Goal: Transaction & Acquisition: Book appointment/travel/reservation

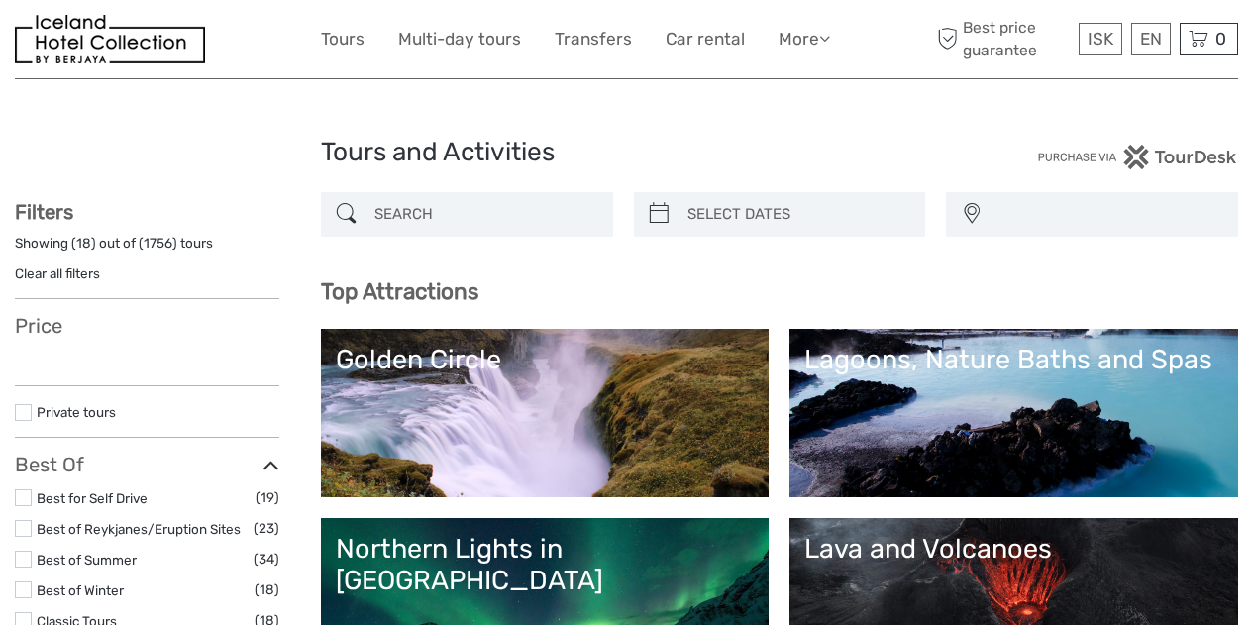
select select
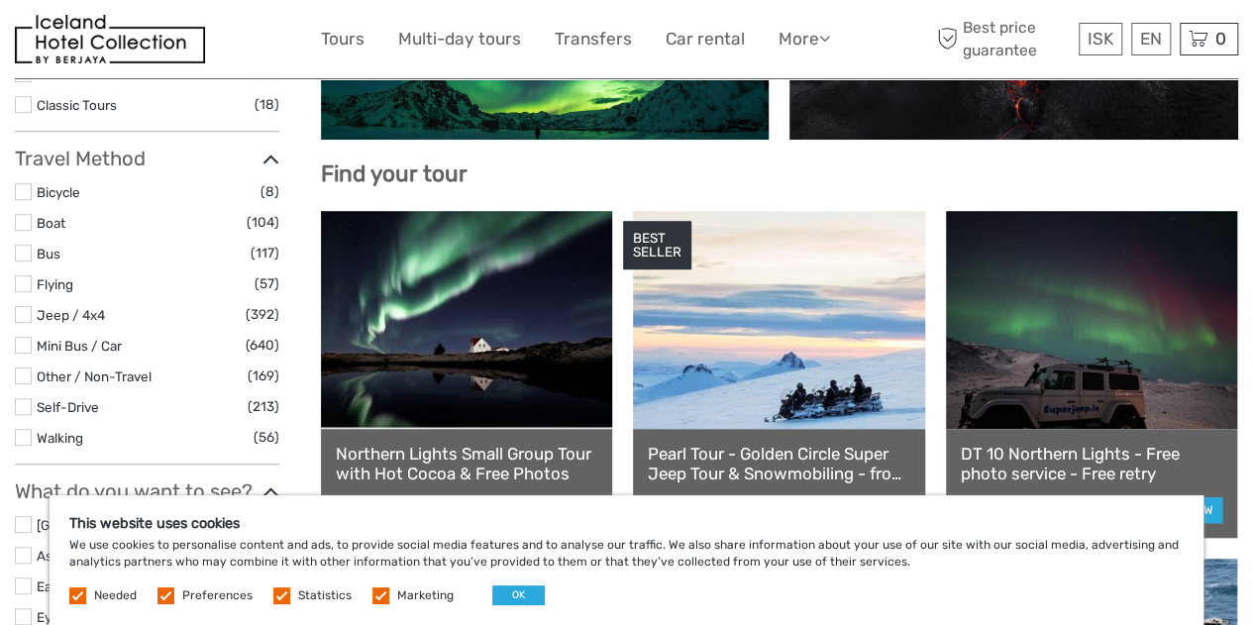
scroll to position [1094, 0]
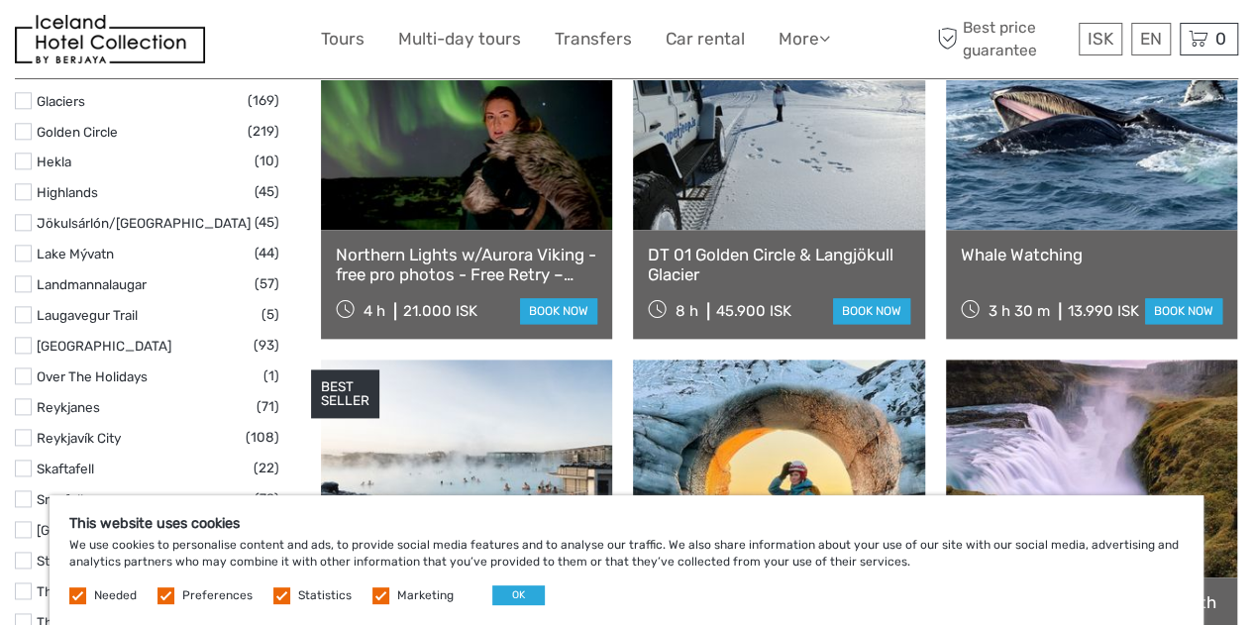
click at [1090, 185] on link at bounding box center [1091, 121] width 291 height 218
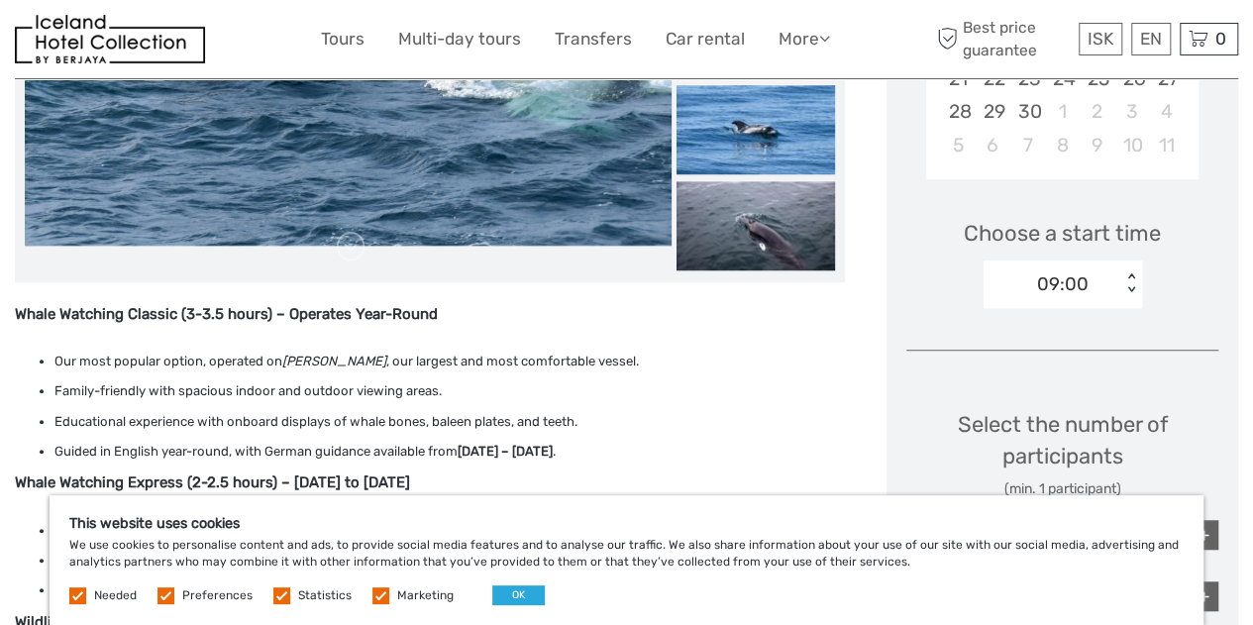
scroll to position [1094, 0]
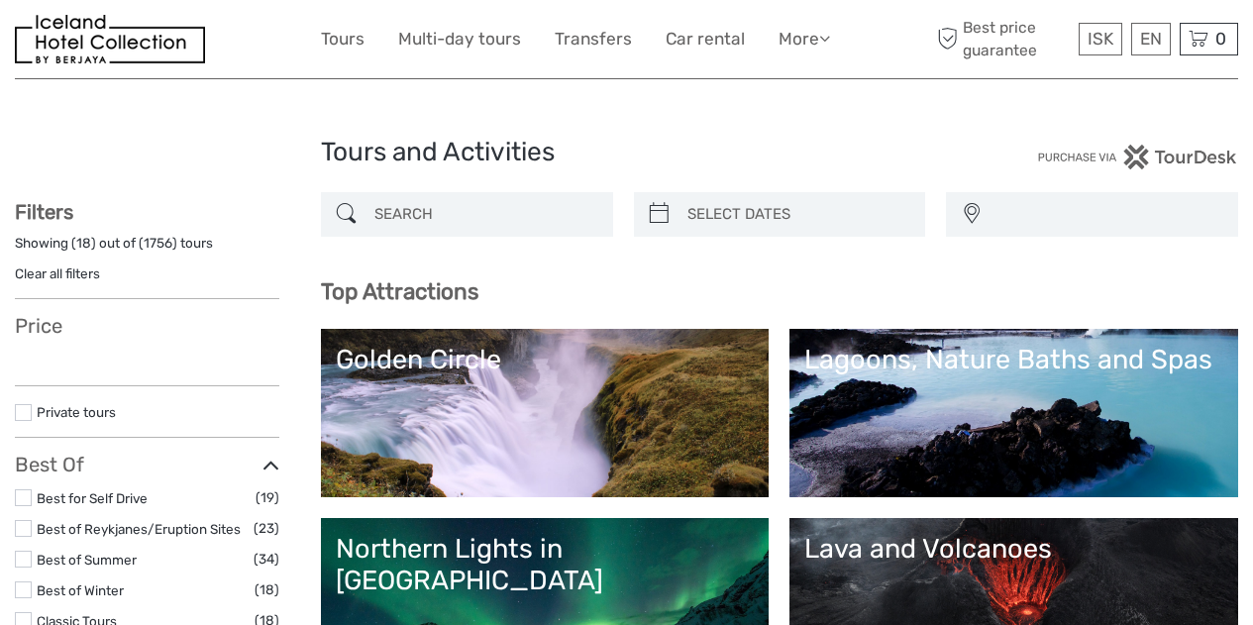
select select
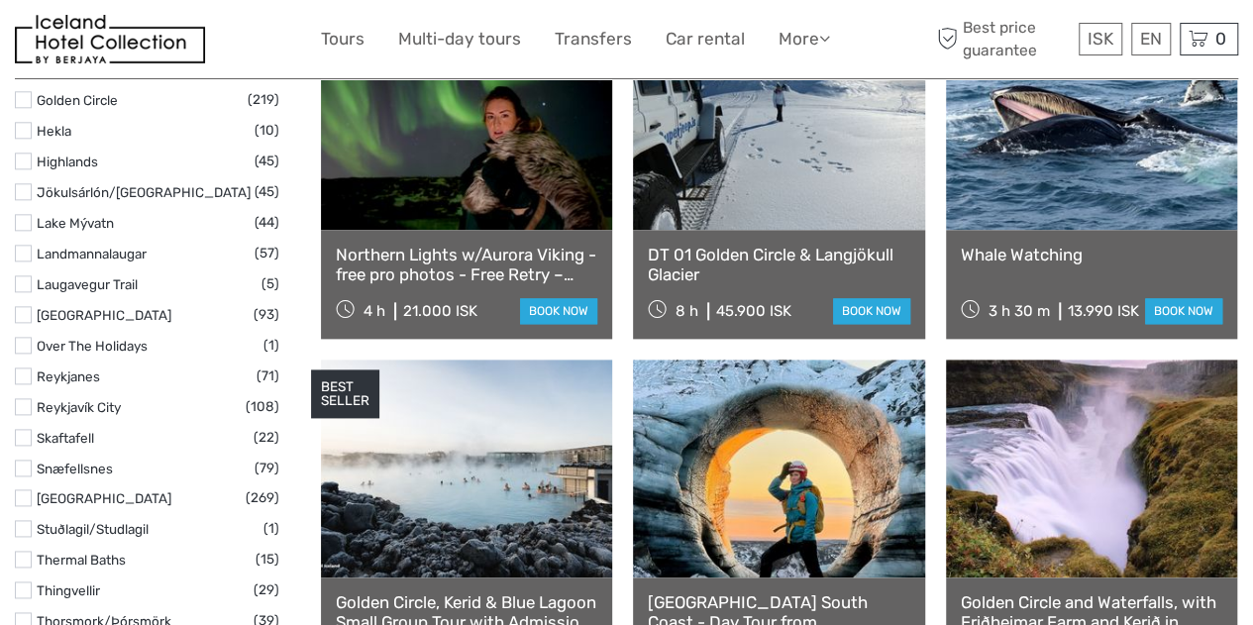
select select
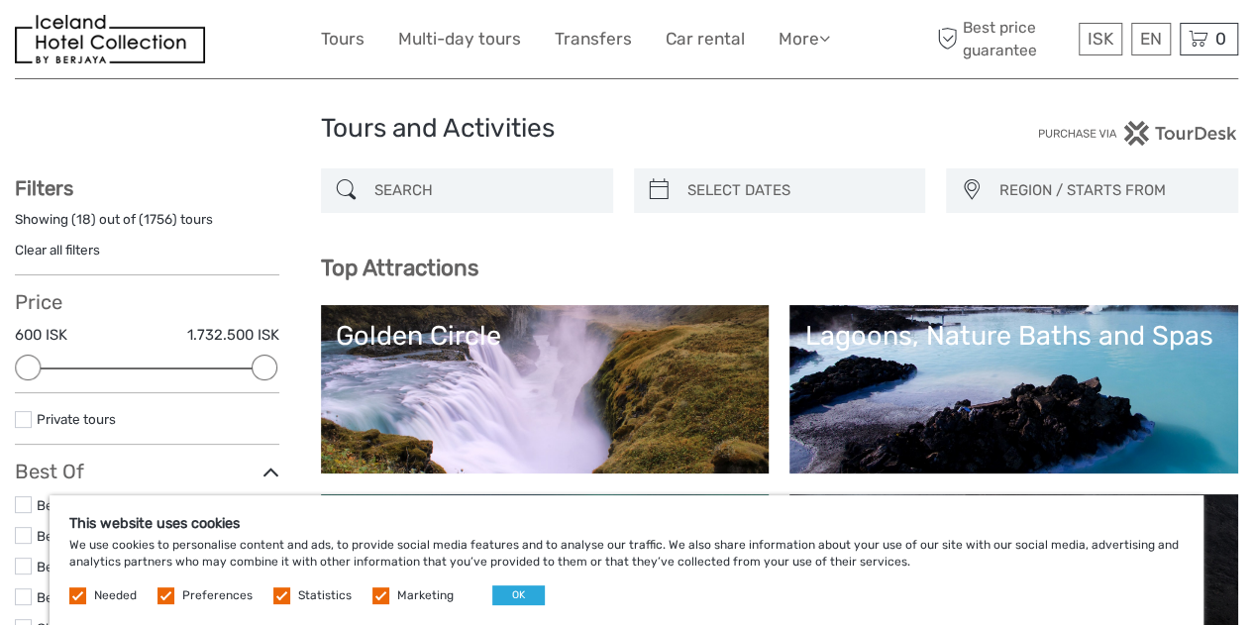
scroll to position [0, 0]
